Goal: Navigation & Orientation: Find specific page/section

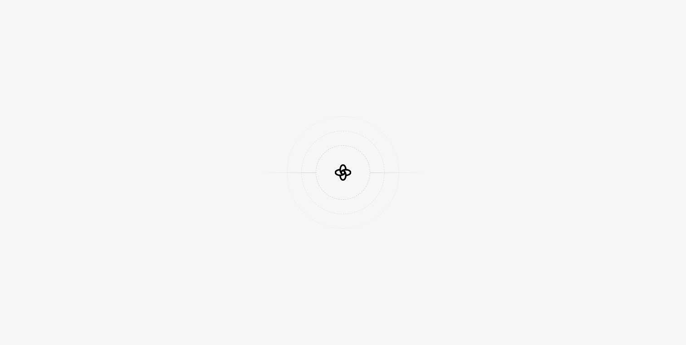
click at [423, 155] on div at bounding box center [343, 172] width 163 height 54
click at [502, 173] on div at bounding box center [343, 172] width 686 height 345
click at [471, 168] on div at bounding box center [343, 172] width 686 height 345
